Goal: Transaction & Acquisition: Obtain resource

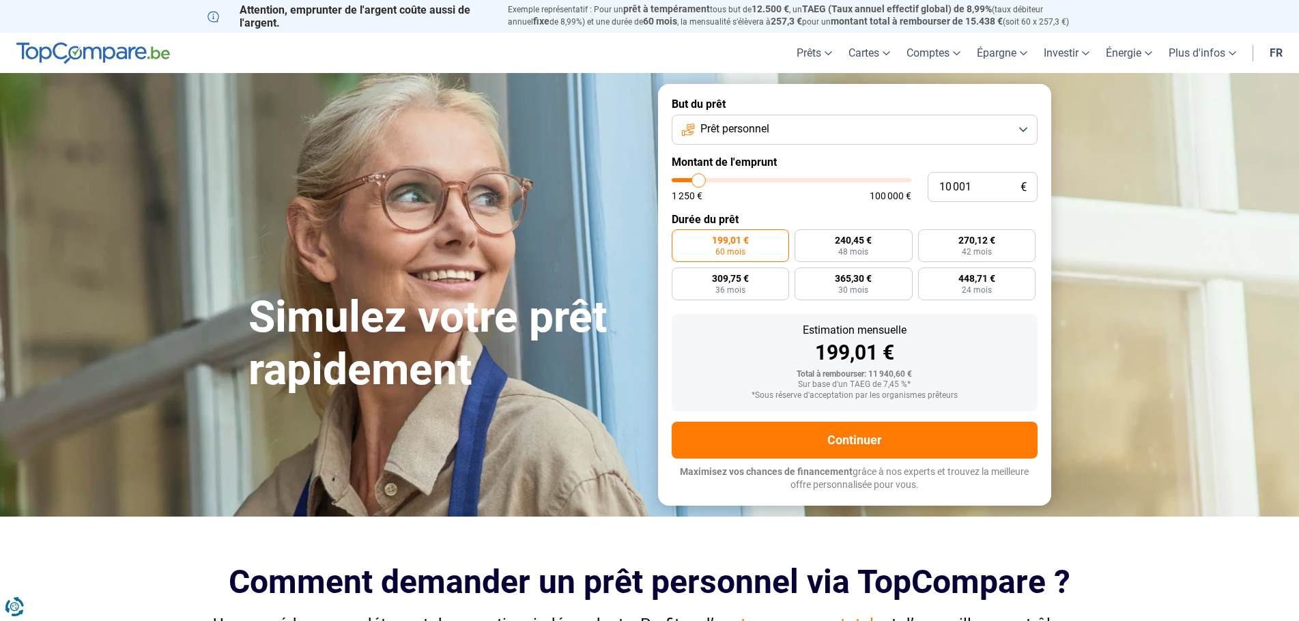
type input "8 500"
type input "8500"
type input "8 250"
type input "8250"
type input "8 000"
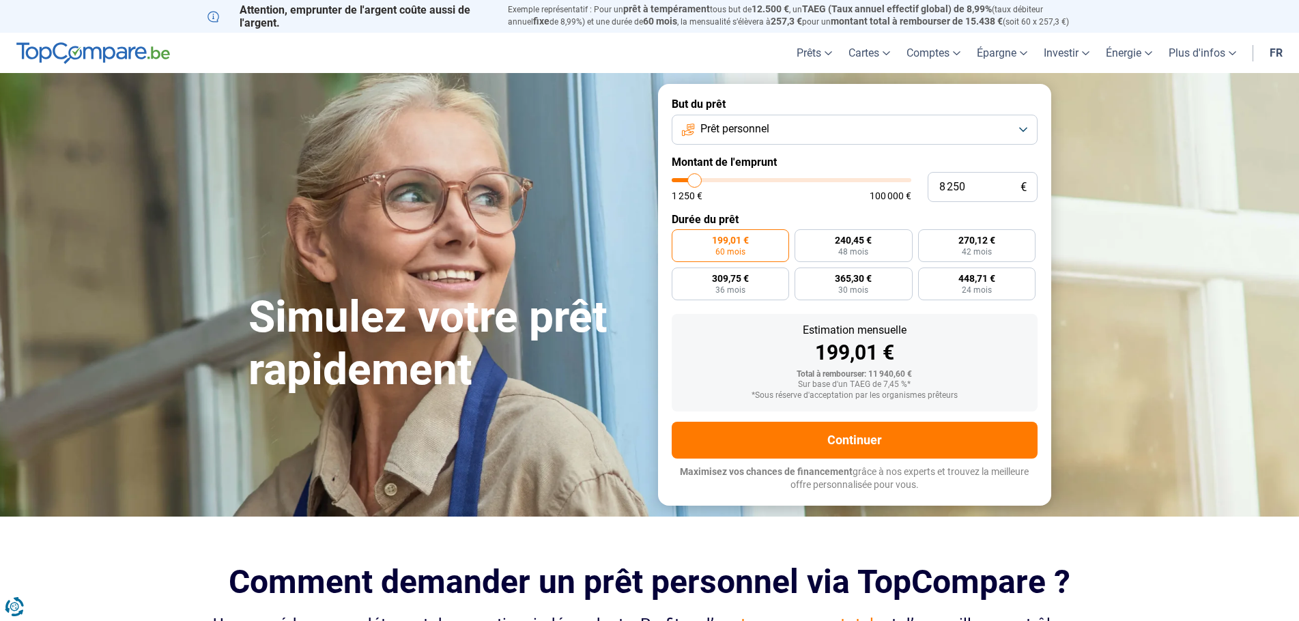
type input "8000"
type input "7 500"
type input "7500"
type input "7 250"
type input "7250"
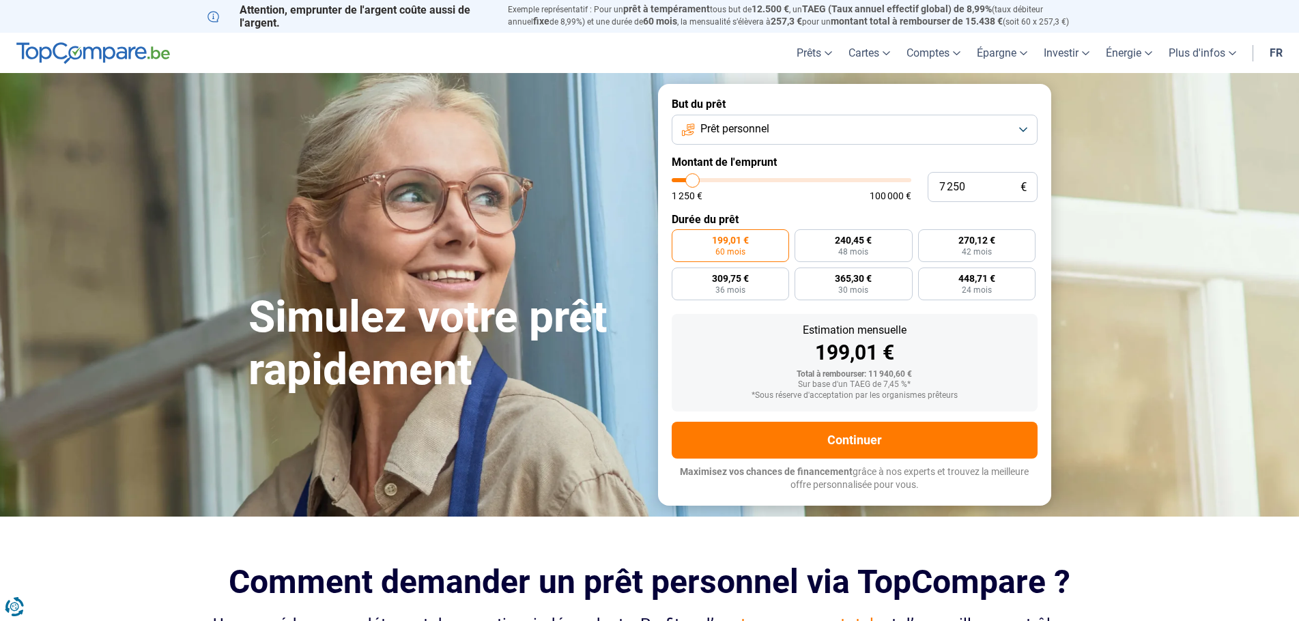
type input "7 000"
type input "7000"
type input "6 750"
type input "6750"
type input "6 500"
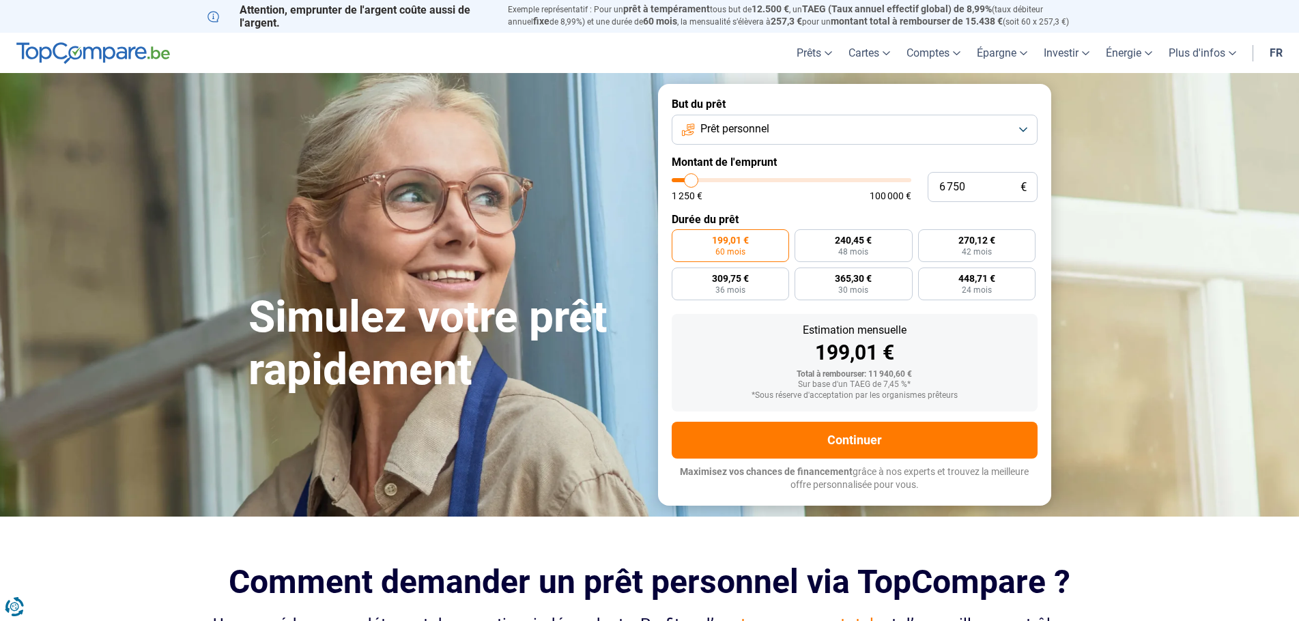
type input "6500"
type input "6 000"
type input "6000"
type input "5 750"
type input "5750"
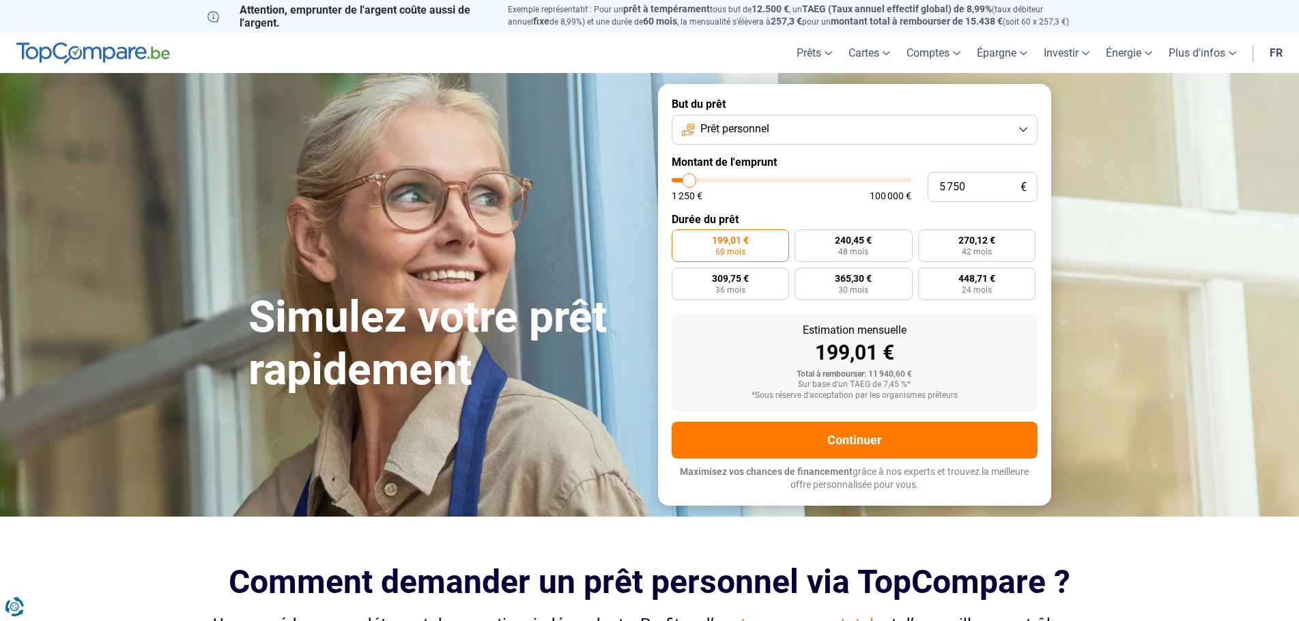
type input "5 500"
type input "5500"
type input "5 250"
type input "5250"
type input "5 000"
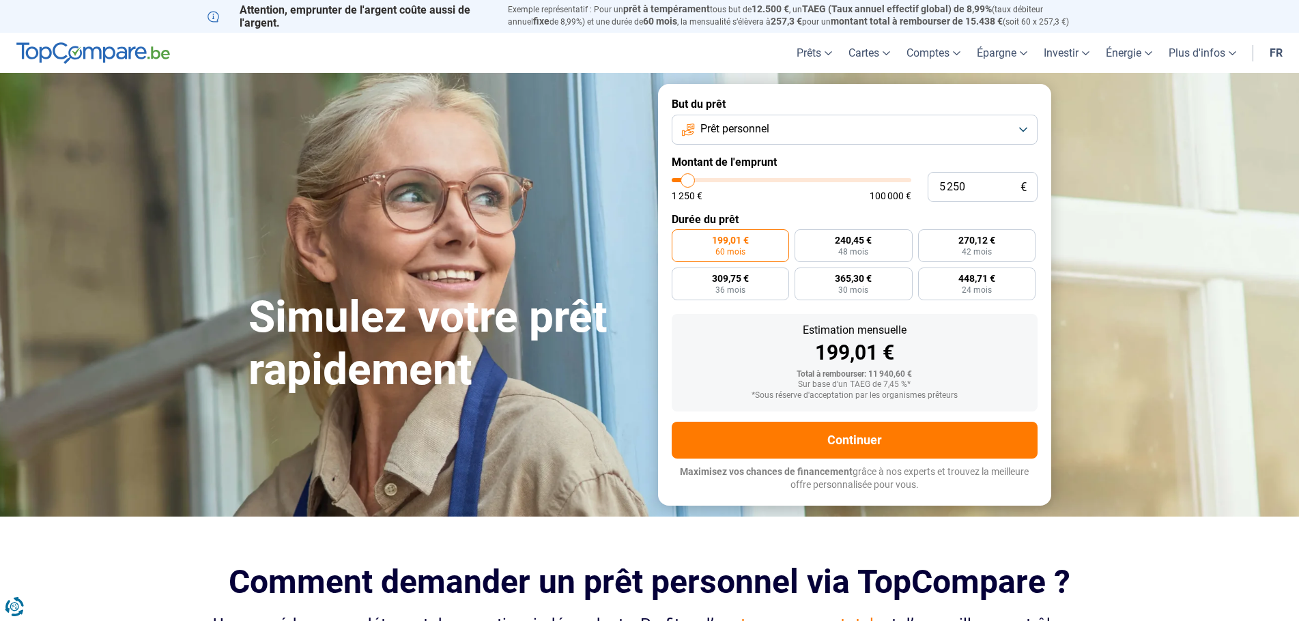
type input "5000"
type input "4 500"
type input "4500"
type input "4 250"
type input "4250"
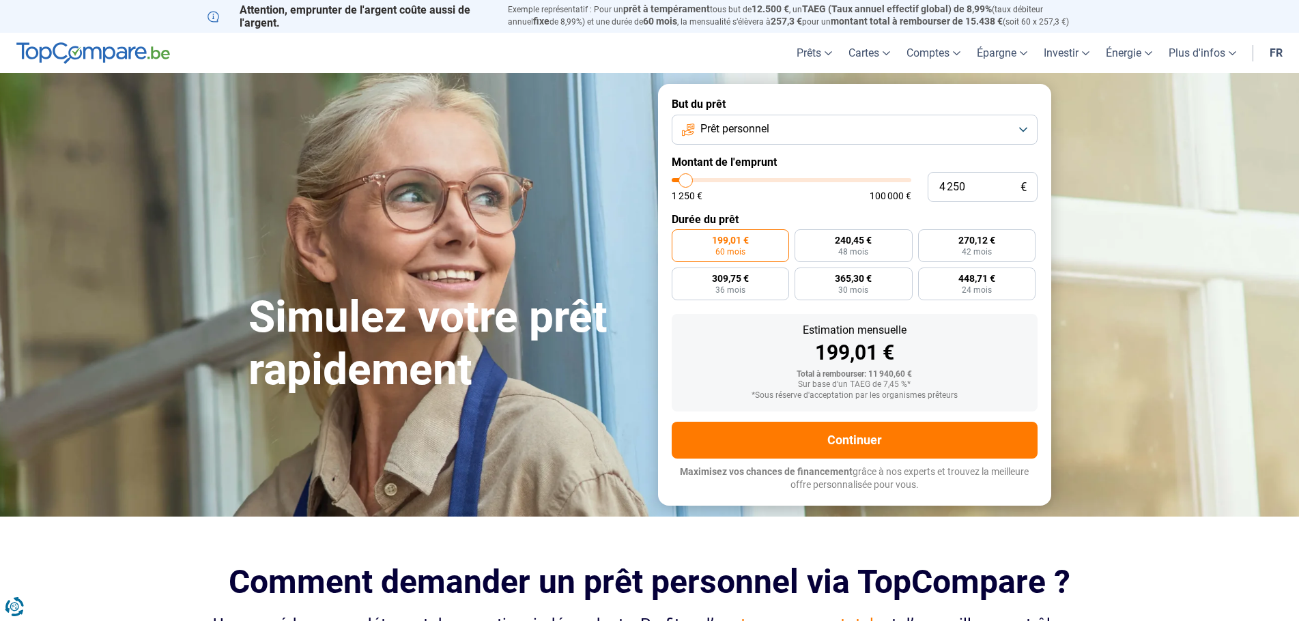
type input "4 000"
type input "4000"
type input "3 750"
type input "3750"
type input "3 500"
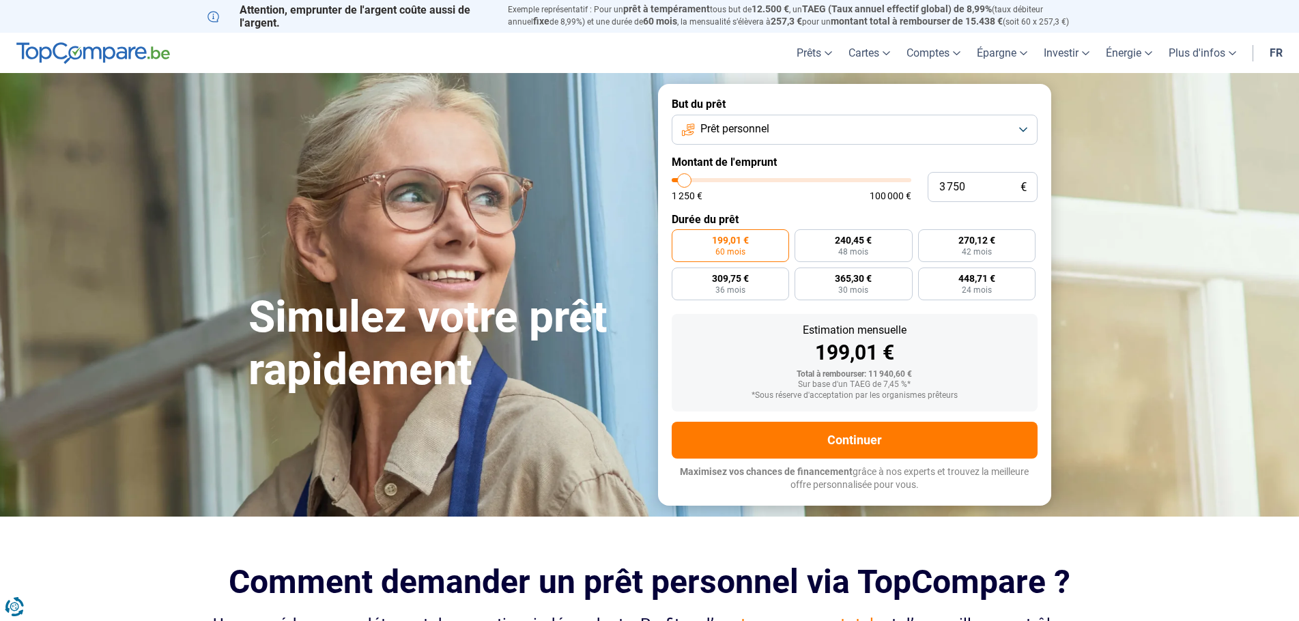
type input "3500"
type input "3 000"
type input "3000"
type input "2 750"
type input "2750"
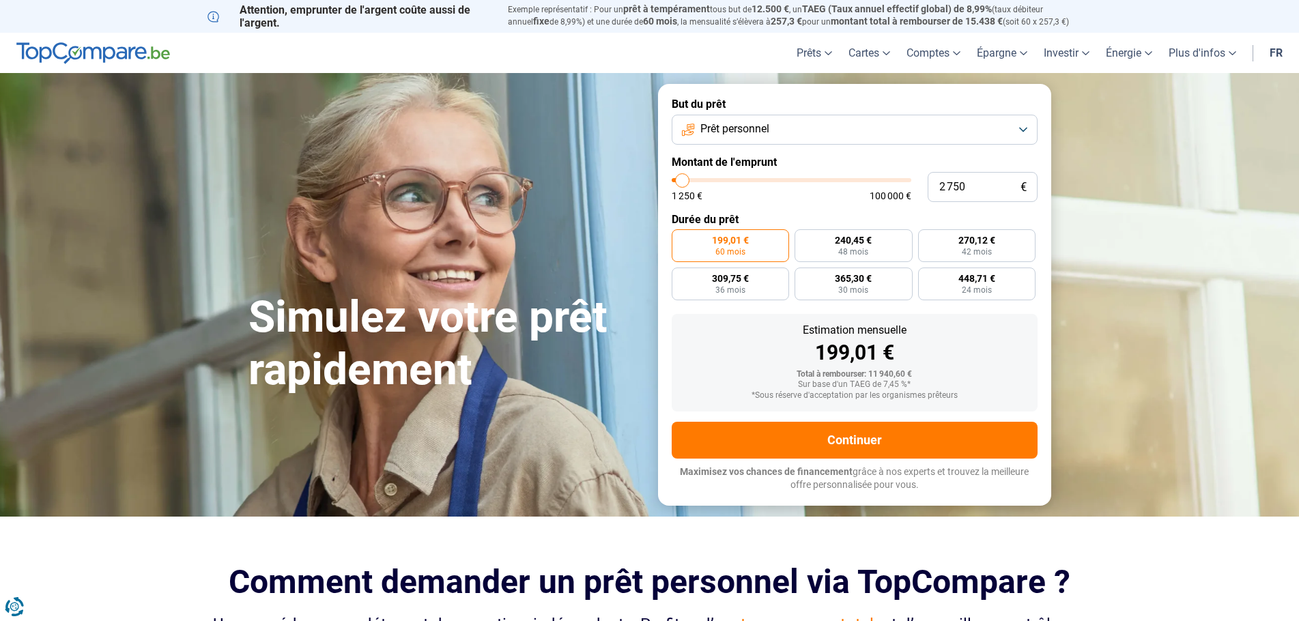
type input "2 500"
type input "2500"
type input "2 250"
type input "2250"
type input "2 000"
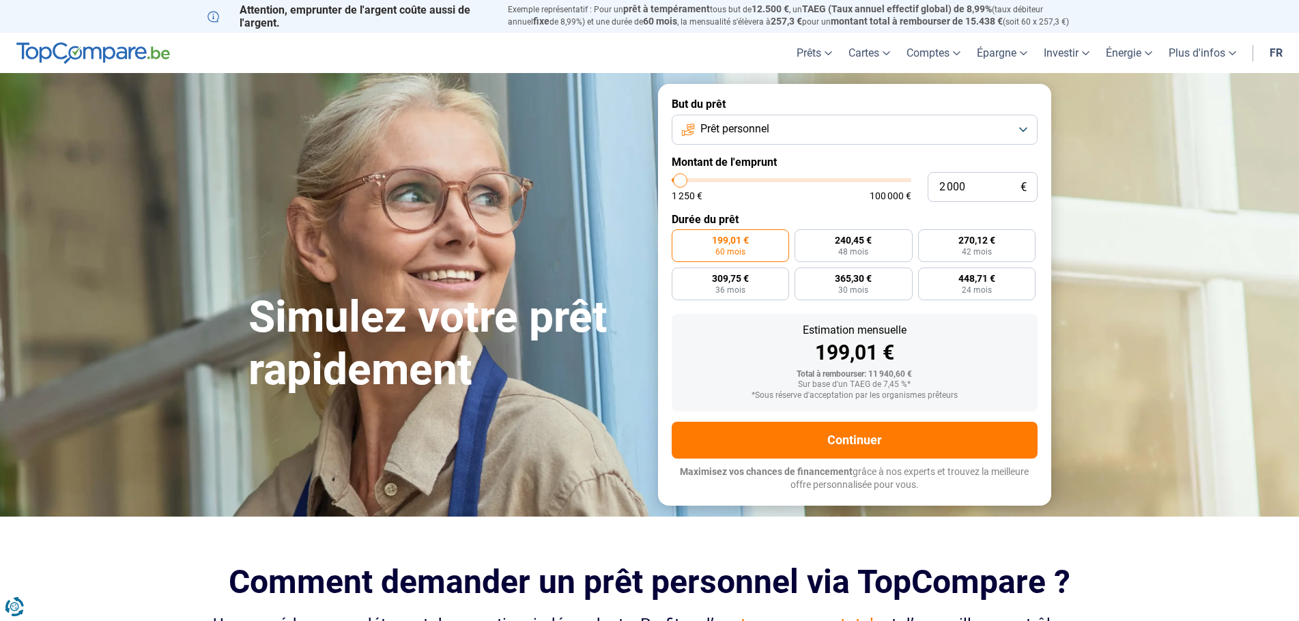
drag, startPoint x: 696, startPoint y: 179, endPoint x: 680, endPoint y: 179, distance: 15.7
type input "2000"
click at [680, 179] on input "range" at bounding box center [792, 180] width 240 height 4
radio input "true"
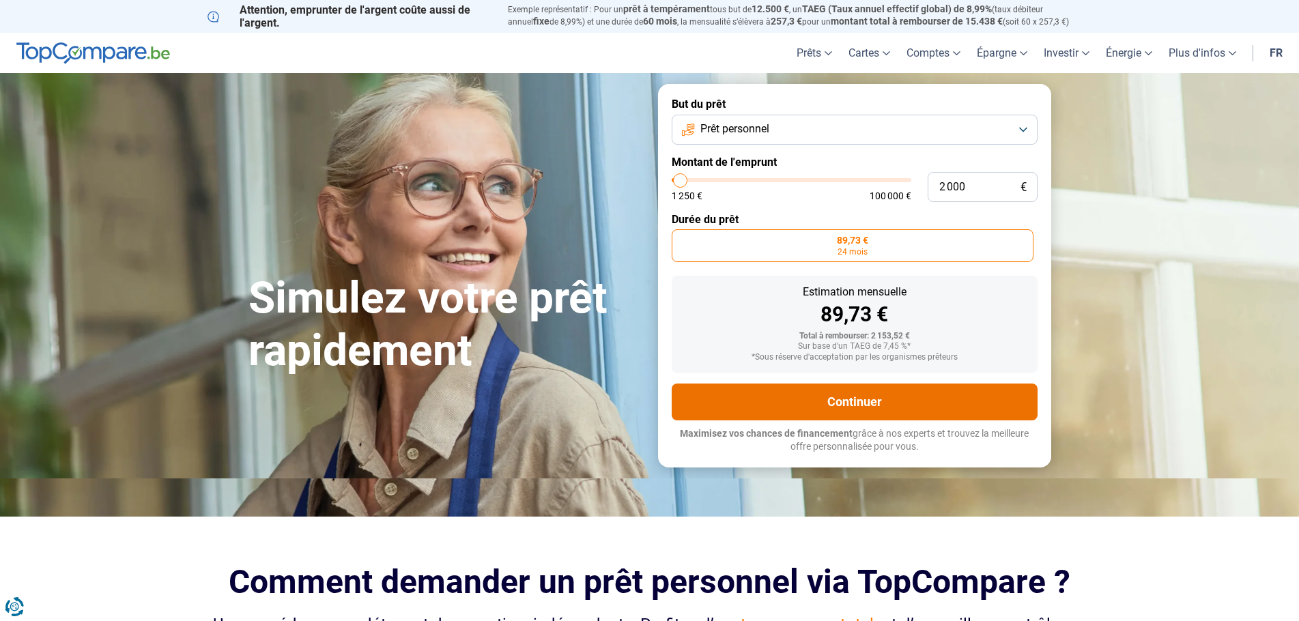
click at [897, 409] on button "Continuer" at bounding box center [855, 402] width 366 height 37
